Goal: Task Accomplishment & Management: Complete application form

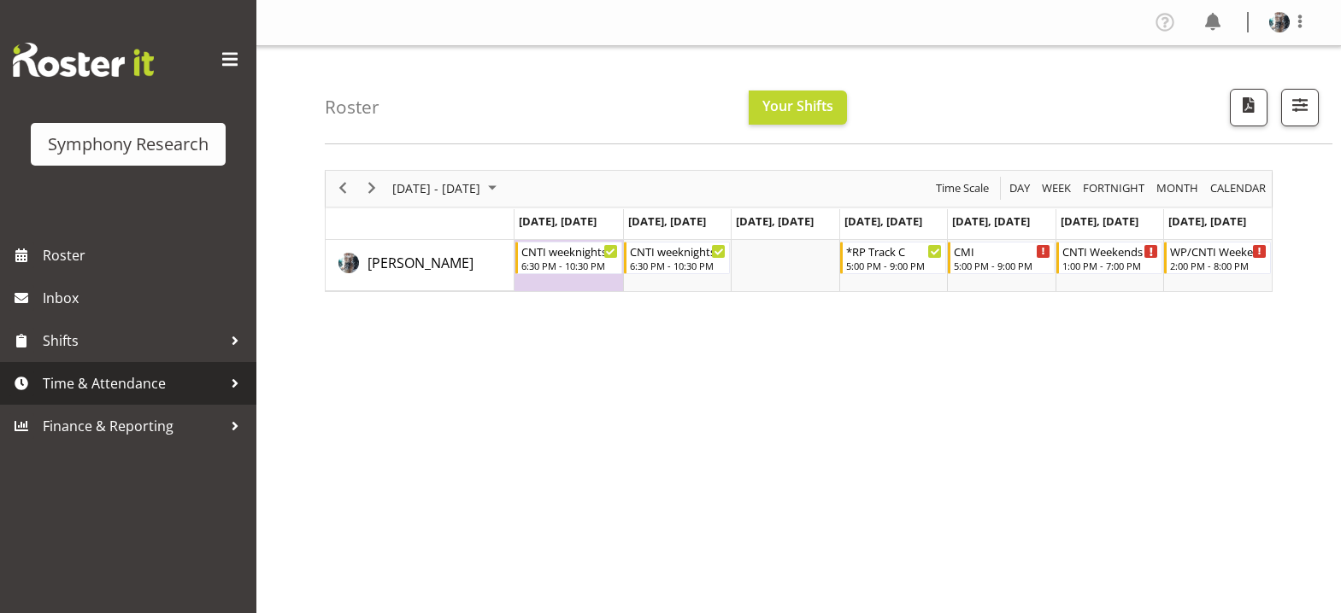
click at [124, 378] on span "Time & Attendance" at bounding box center [132, 384] width 179 height 26
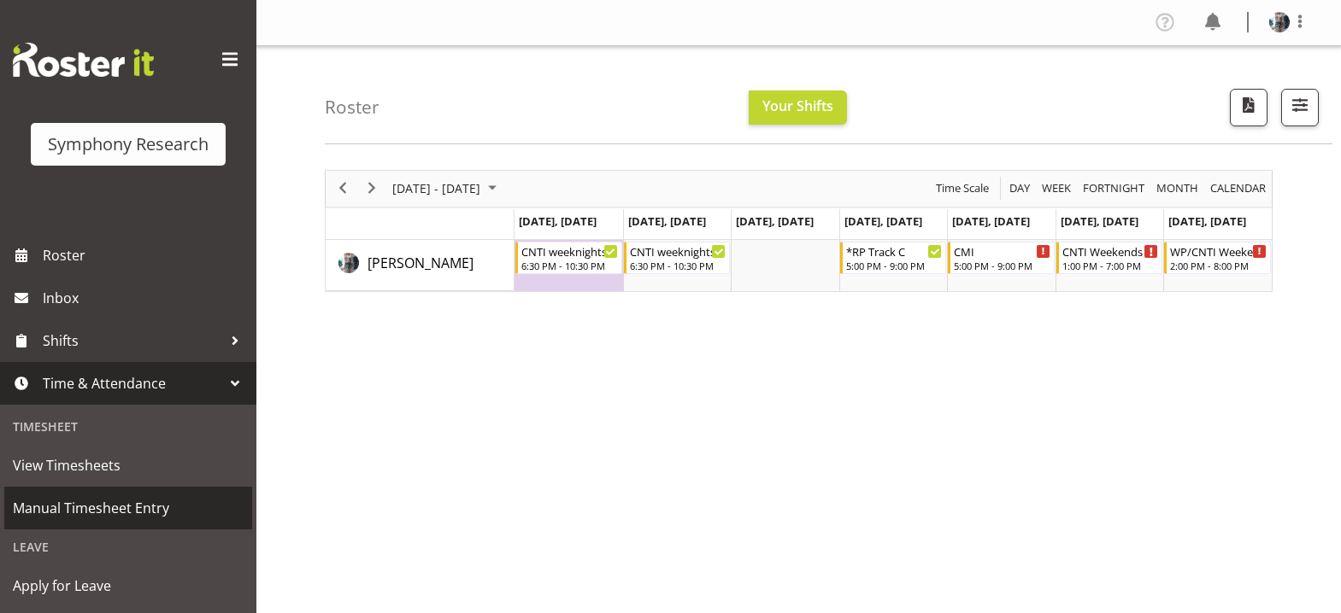
click at [114, 508] on span "Manual Timesheet Entry" at bounding box center [128, 509] width 231 height 26
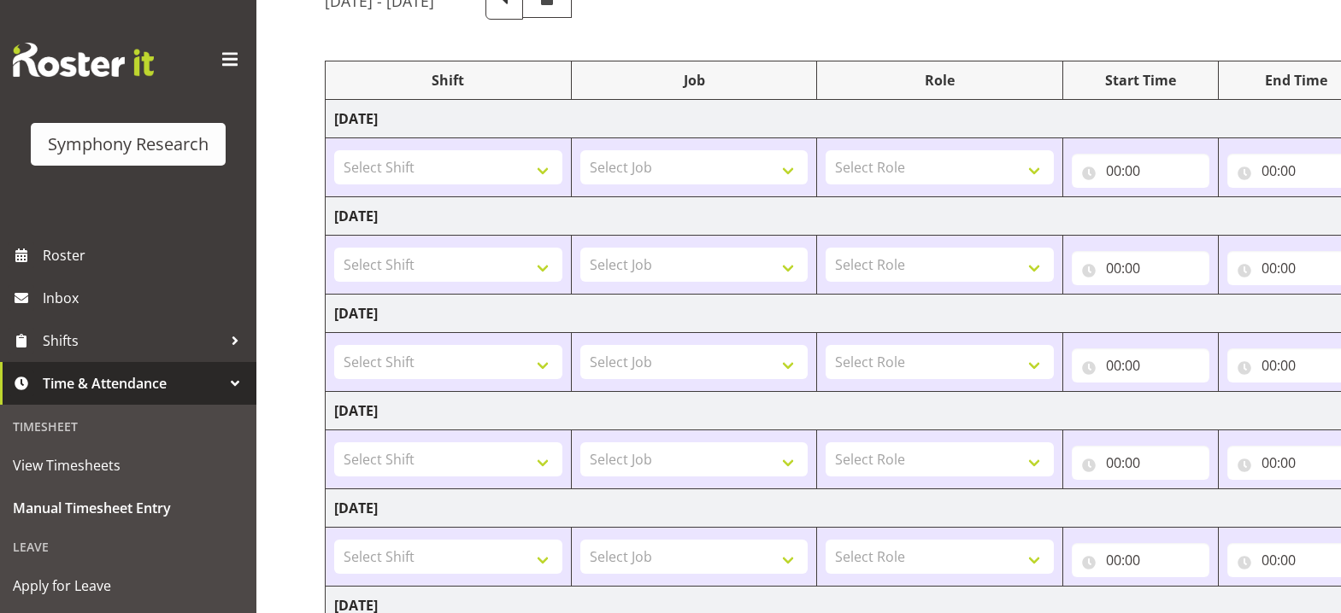
scroll to position [171, 0]
click at [545, 368] on select "Select Shift !!Project Briefing (Job to be assigned) !!Weekend Residential (Ros…" at bounding box center [448, 361] width 228 height 34
select select "56692"
click at [334, 344] on select "Select Shift !!Project Briefing (Job to be assigned) !!Weekend Residential (Ros…" at bounding box center [448, 361] width 228 height 34
click at [791, 362] on select "Select Job 550060 IF Admin 553492 World Poll Aus Wave 2 Main 2025 553493 World …" at bounding box center [694, 361] width 228 height 34
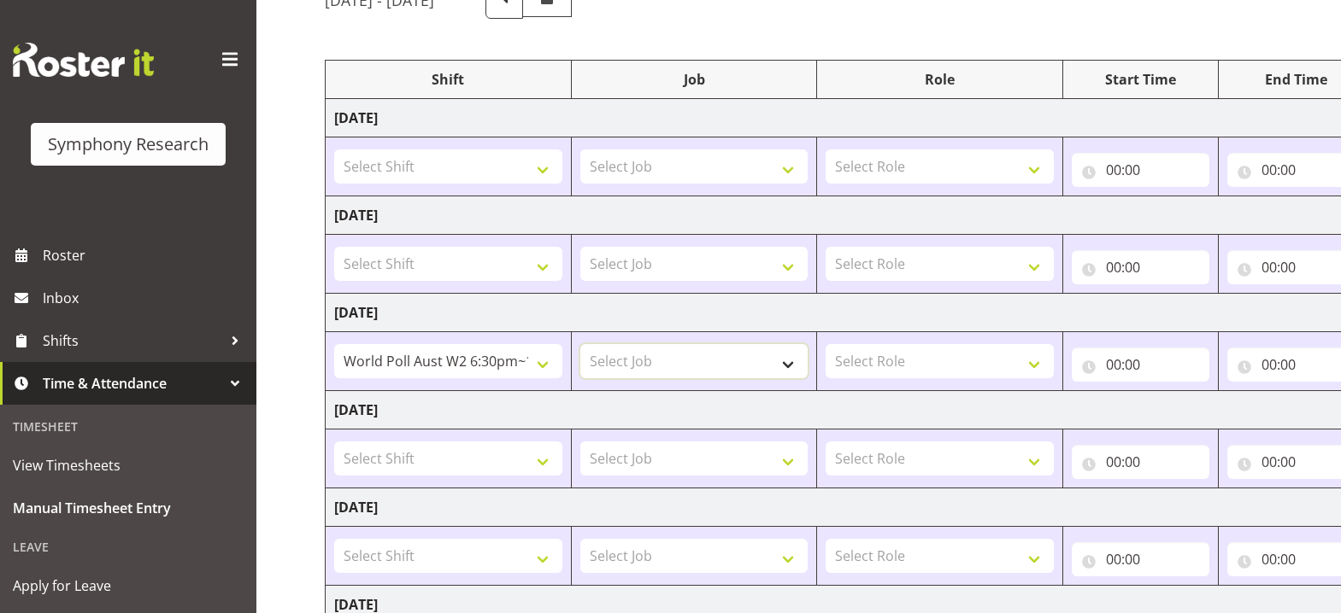
select select "10499"
click at [580, 344] on select "Select Job 550060 IF Admin 553492 World Poll Aus Wave 2 Main 2025 553493 World …" at bounding box center [694, 361] width 228 height 34
click at [1037, 364] on select "Select Role Briefing Interviewing" at bounding box center [939, 361] width 228 height 34
select select "47"
click at [825, 344] on select "Select Role Briefing Interviewing" at bounding box center [939, 361] width 228 height 34
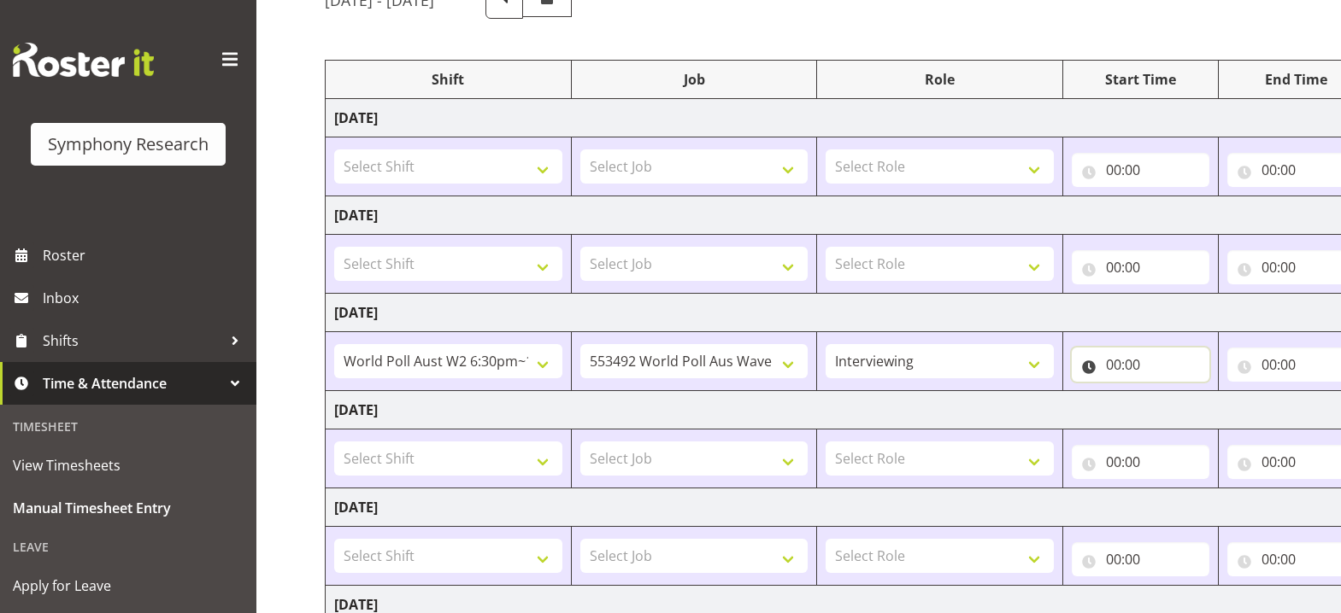
click at [1112, 367] on input "00:00" at bounding box center [1140, 365] width 138 height 34
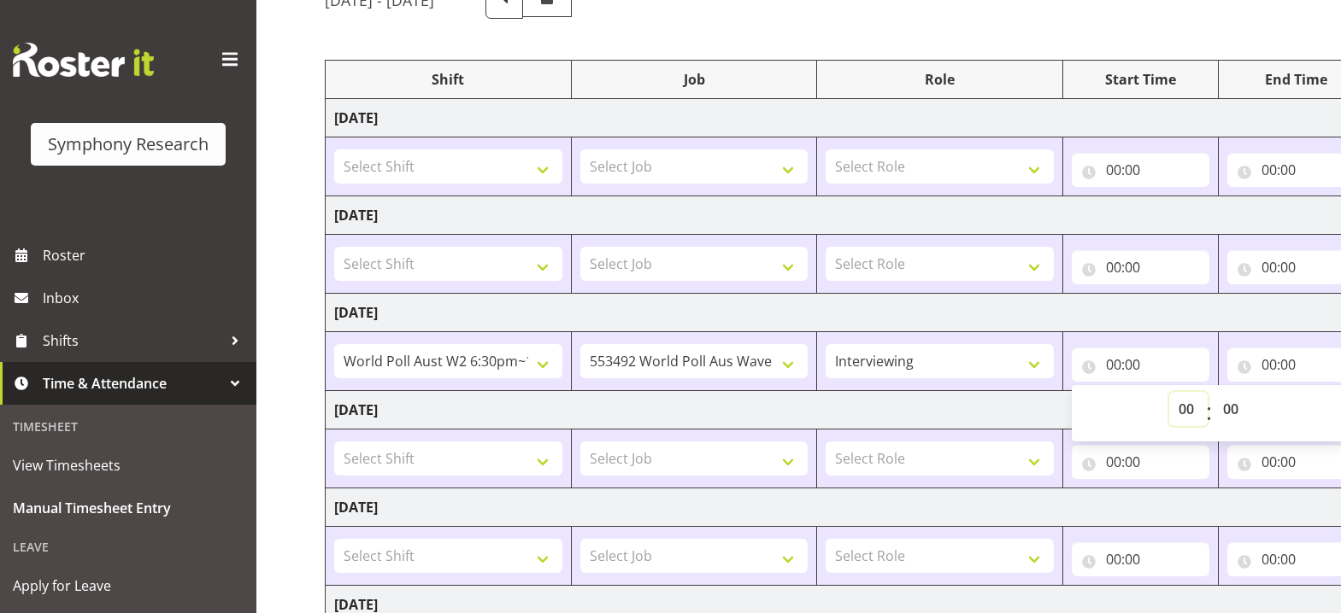
click at [1188, 414] on select "00 01 02 03 04 05 06 07 08 09 10 11 12 13 14 15 16 17 18 19 20 21 22 23" at bounding box center [1188, 409] width 38 height 34
select select "19"
click at [1169, 392] on select "00 01 02 03 04 05 06 07 08 09 10 11 12 13 14 15 16 17 18 19 20 21 22 23" at bounding box center [1188, 409] width 38 height 34
type input "19:00"
click at [1118, 367] on input "19:00" at bounding box center [1140, 365] width 138 height 34
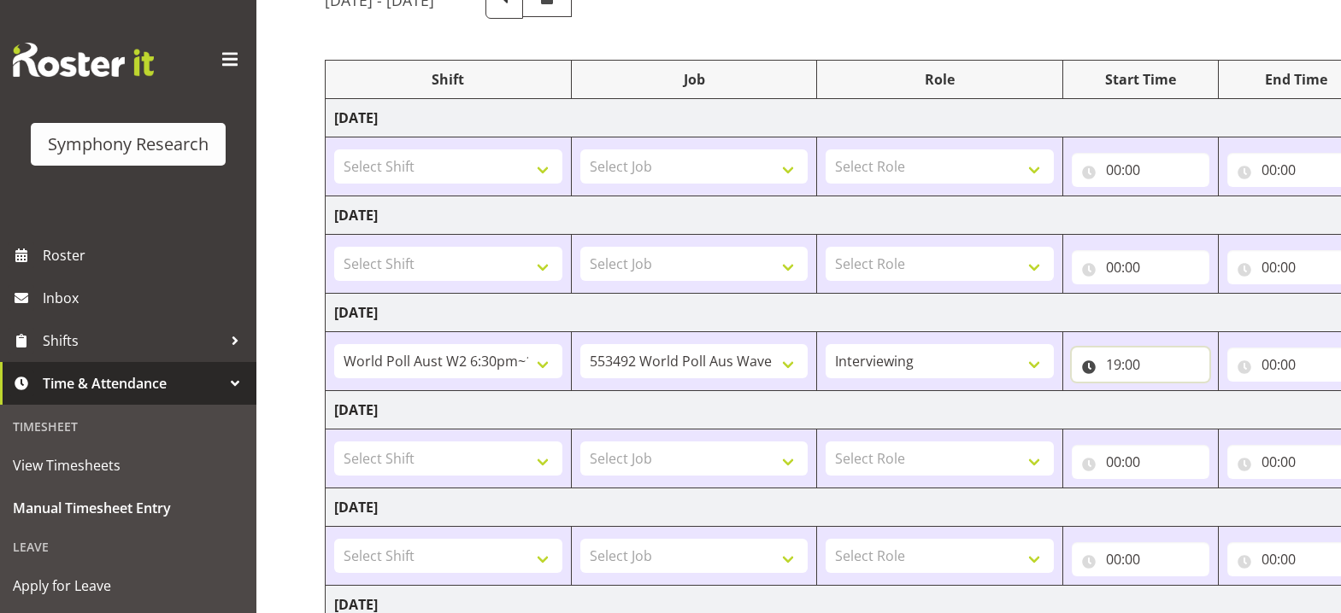
click at [1116, 365] on input "19:00" at bounding box center [1140, 365] width 138 height 34
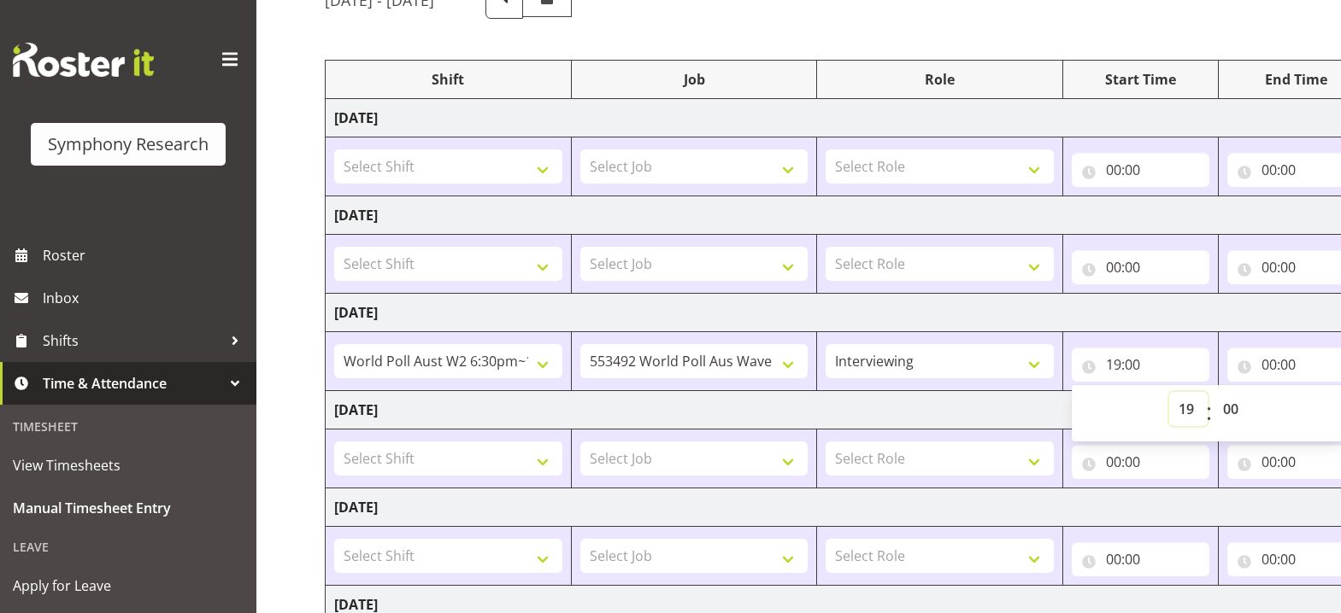
click at [1179, 408] on select "00 01 02 03 04 05 06 07 08 09 10 11 12 13 14 15 16 17 18 19 20 21 22 23" at bounding box center [1188, 409] width 38 height 34
select select "18"
click at [1169, 392] on select "00 01 02 03 04 05 06 07 08 09 10 11 12 13 14 15 16 17 18 19 20 21 22 23" at bounding box center [1188, 409] width 38 height 34
type input "18:00"
click at [1136, 368] on input "18:00" at bounding box center [1140, 365] width 138 height 34
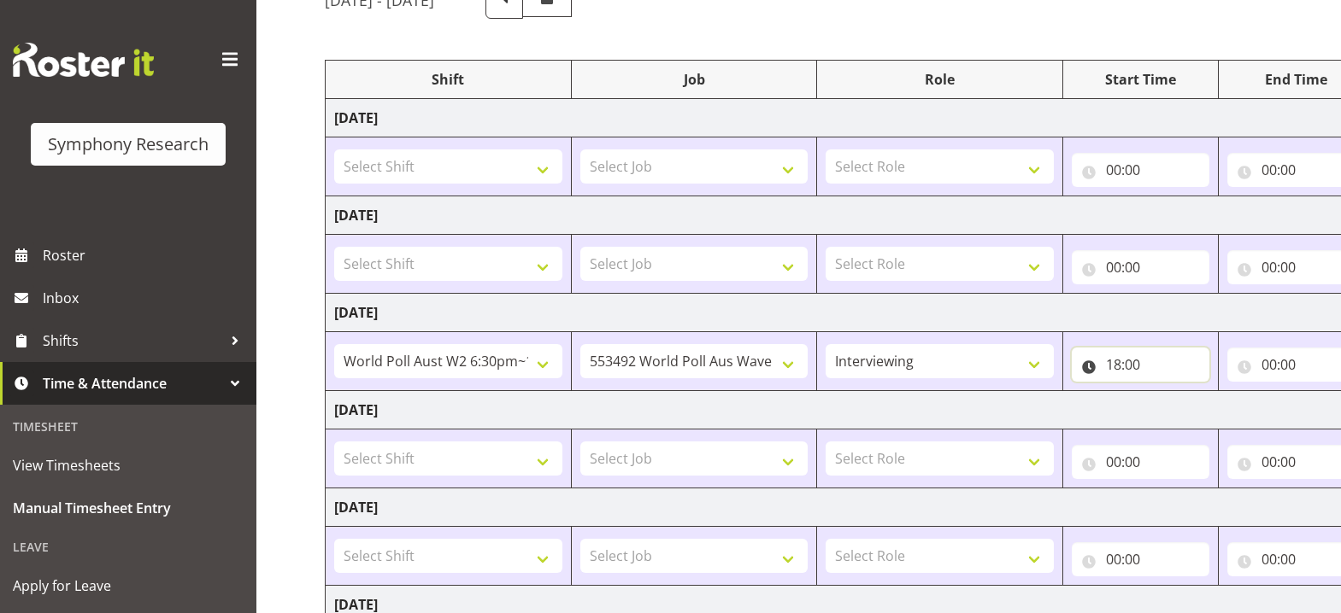
click at [1135, 368] on input "18:00" at bounding box center [1140, 365] width 138 height 34
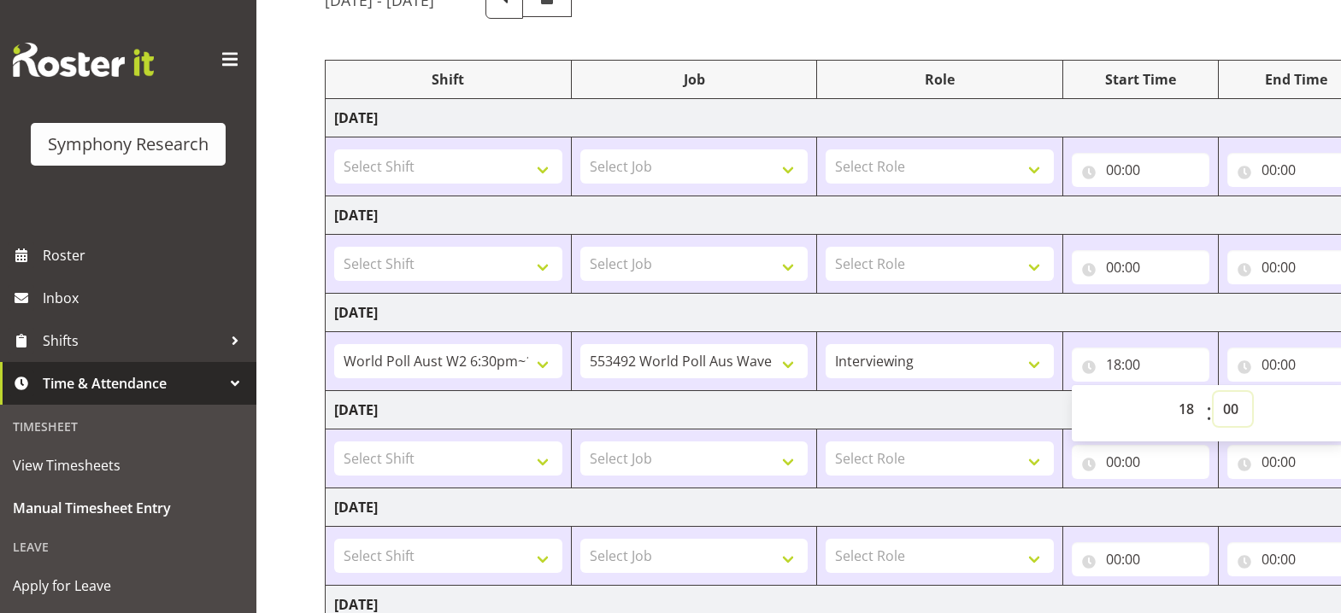
click at [1235, 414] on select "00 01 02 03 04 05 06 07 08 09 10 11 12 13 14 15 16 17 18 19 20 21 22 23 24 25 2…" at bounding box center [1232, 409] width 38 height 34
select select "46"
click at [1235, 409] on select "00 01 02 03 04 05 06 07 08 09 10 11 12 13 14 15 16 17 18 19 20 21 22 23 24 25 2…" at bounding box center [1232, 409] width 38 height 34
type input "18:46"
